Goal: Transaction & Acquisition: Purchase product/service

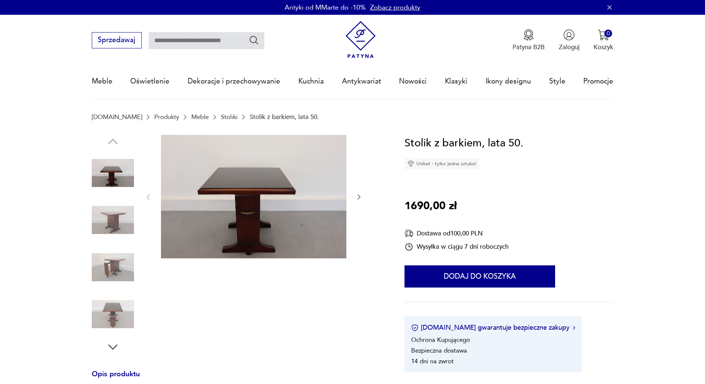
click at [115, 220] on img at bounding box center [113, 220] width 42 height 42
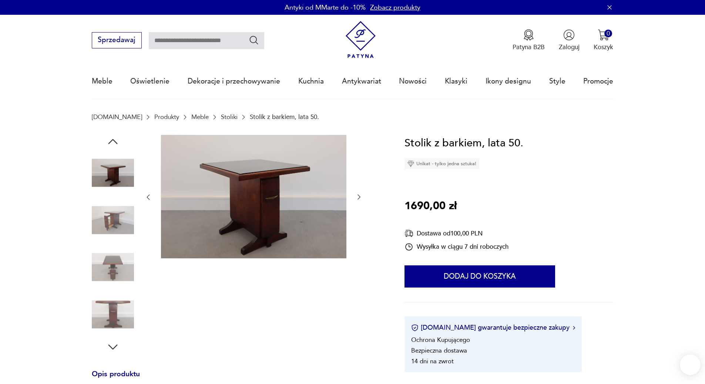
click at [114, 247] on img at bounding box center [113, 267] width 42 height 42
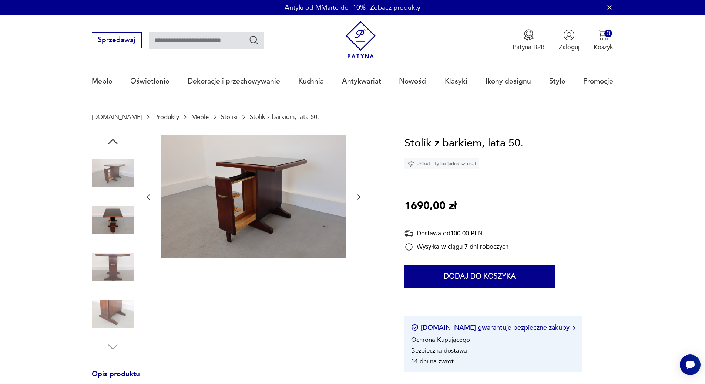
click at [106, 310] on img at bounding box center [113, 314] width 42 height 42
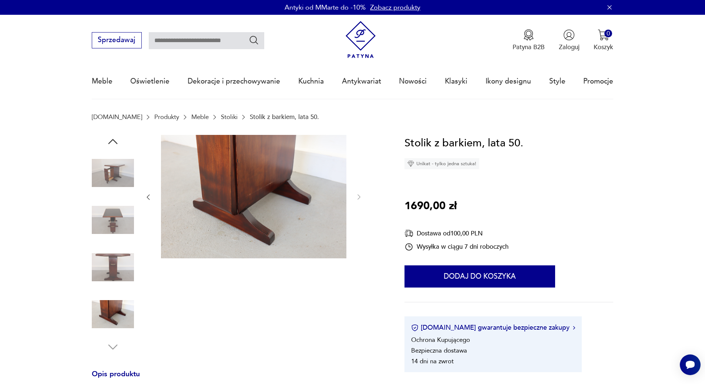
click at [107, 273] on img at bounding box center [113, 267] width 42 height 42
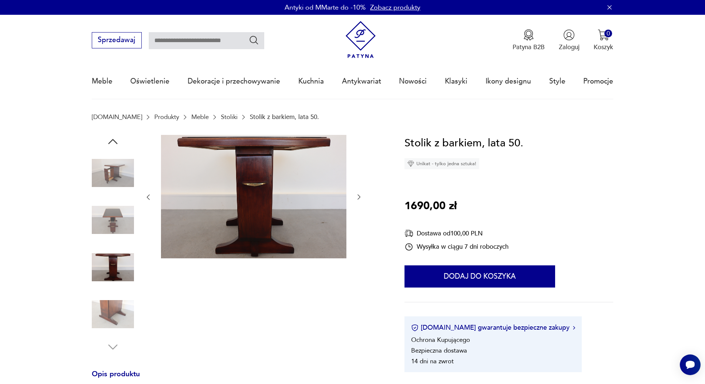
click at [111, 240] on img at bounding box center [113, 220] width 42 height 42
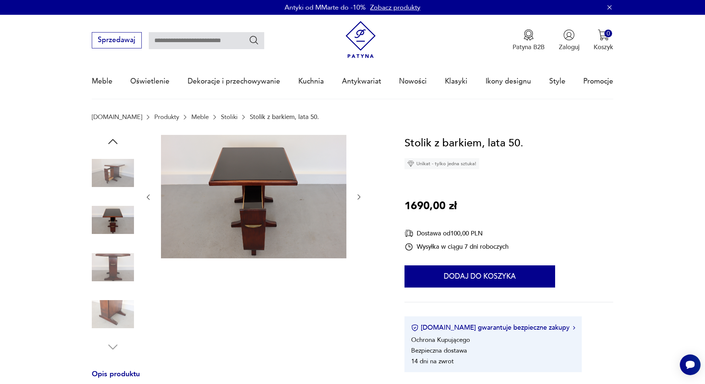
click at [266, 224] on img at bounding box center [253, 197] width 185 height 124
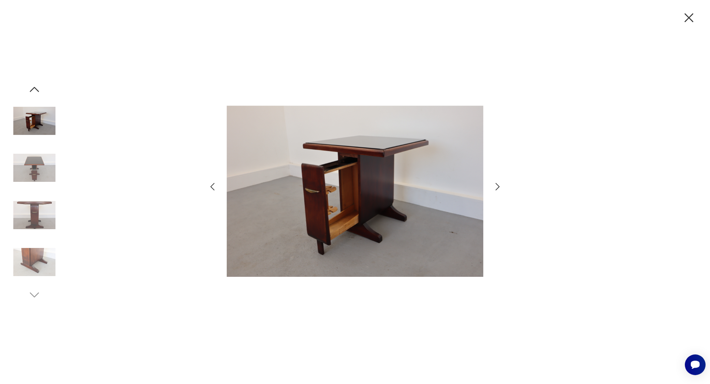
click at [354, 173] on img at bounding box center [355, 191] width 257 height 307
